Goal: Transaction & Acquisition: Purchase product/service

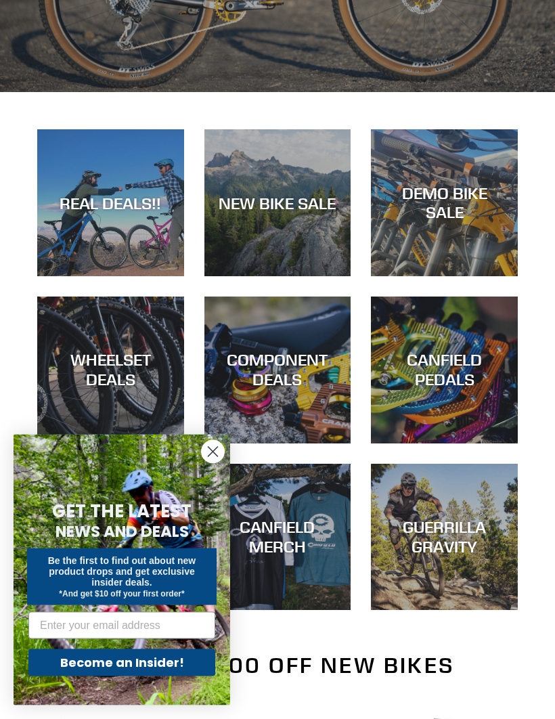
scroll to position [407, 0]
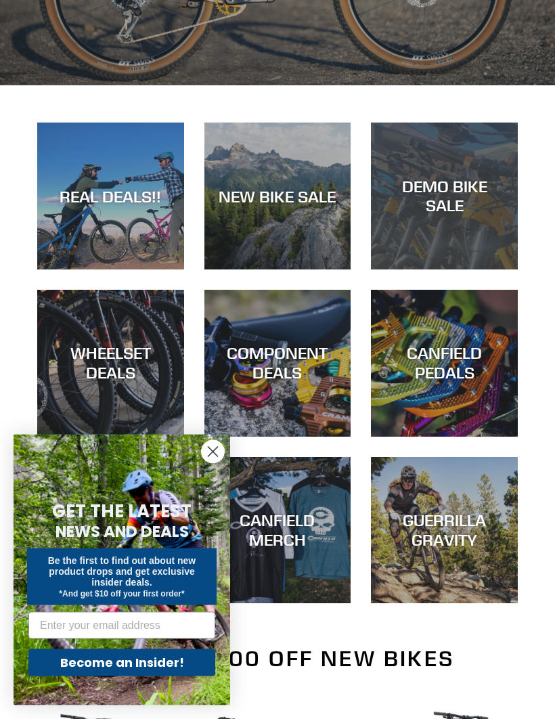
click at [453, 270] on div "DEMO BIKE SALE" at bounding box center [444, 270] width 147 height 0
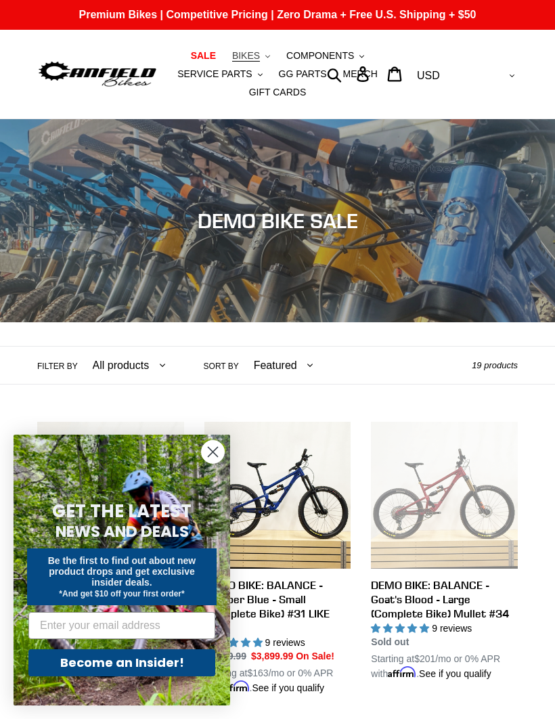
click at [250, 51] on span "BIKES" at bounding box center [246, 56] width 28 height 12
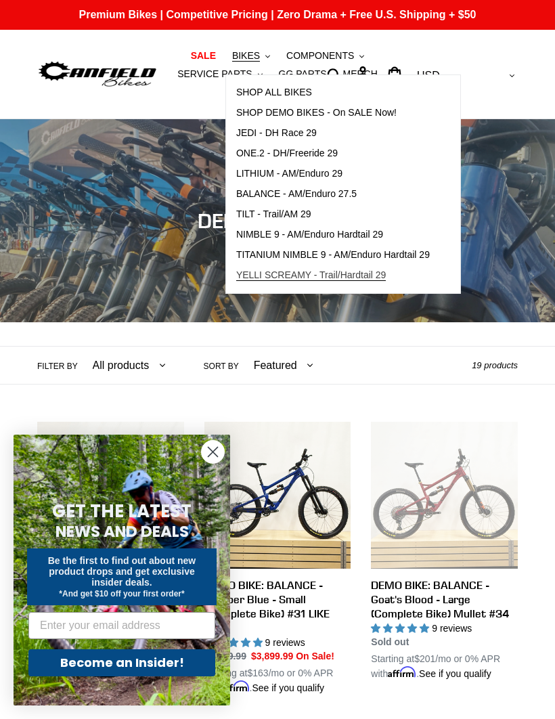
click at [317, 281] on span "YELLI SCREAMY - Trail/Hardtail 29" at bounding box center [311, 275] width 150 height 12
click at [271, 215] on span "TILT - Trail/AM 29" at bounding box center [273, 214] width 75 height 12
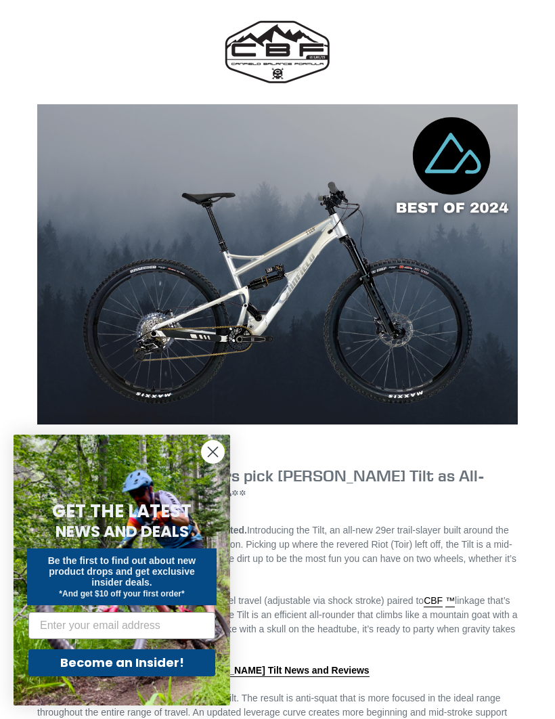
scroll to position [825, 0]
